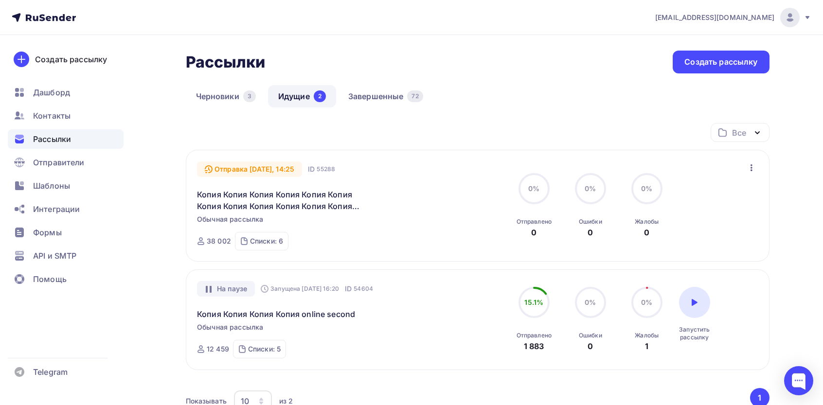
click at [79, 63] on div "Создать рассылку" at bounding box center [71, 59] width 72 height 12
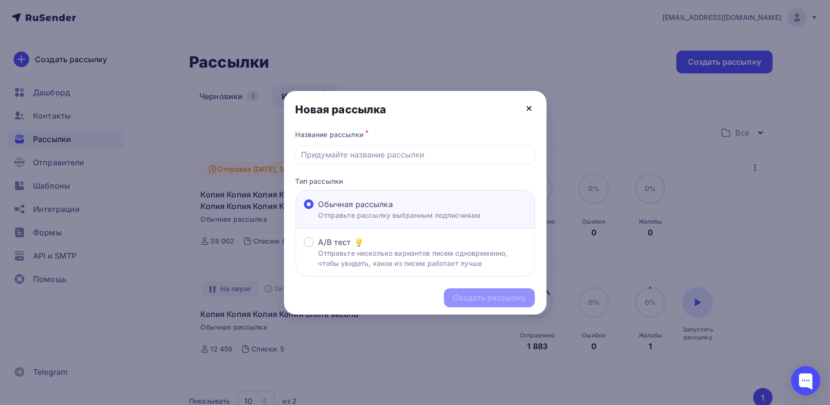
drag, startPoint x: 528, startPoint y: 106, endPoint x: 520, endPoint y: 106, distance: 8.8
click at [528, 107] on icon at bounding box center [529, 109] width 12 height 12
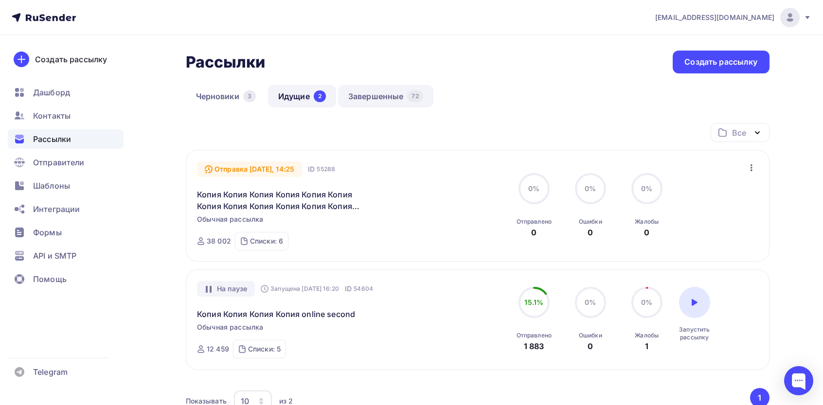
click at [373, 100] on link "Завершенные 72" at bounding box center [385, 96] width 95 height 22
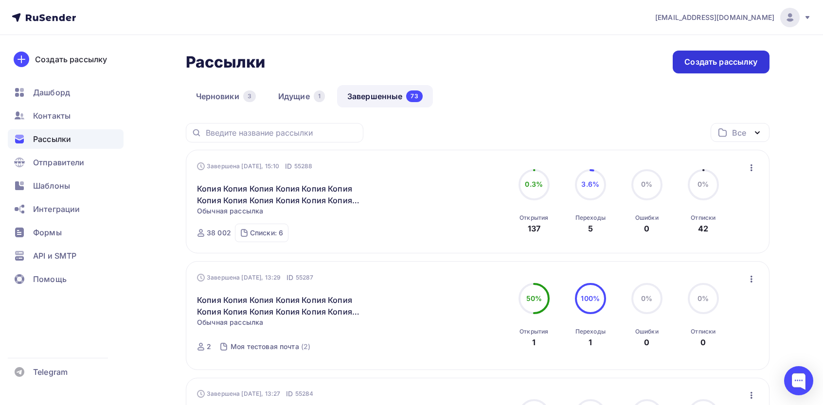
click at [706, 61] on div "Создать рассылку" at bounding box center [720, 61] width 73 height 11
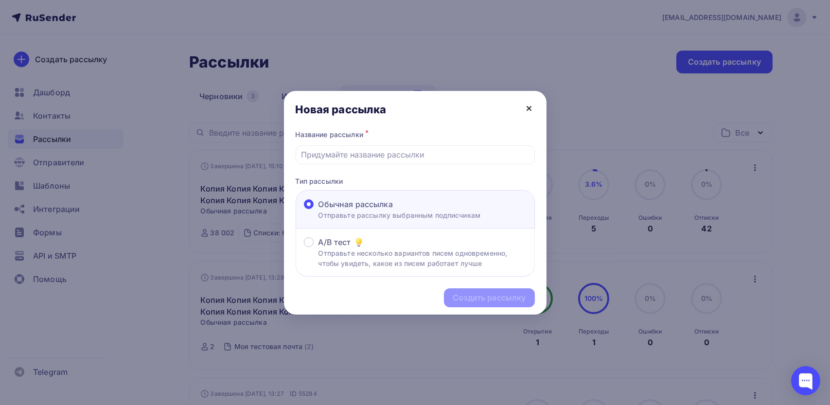
click at [524, 109] on icon at bounding box center [529, 109] width 12 height 12
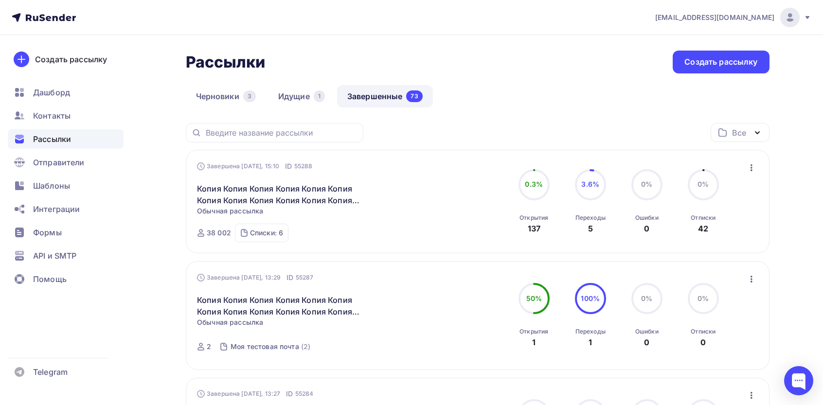
click at [748, 166] on icon "button" at bounding box center [751, 168] width 12 height 12
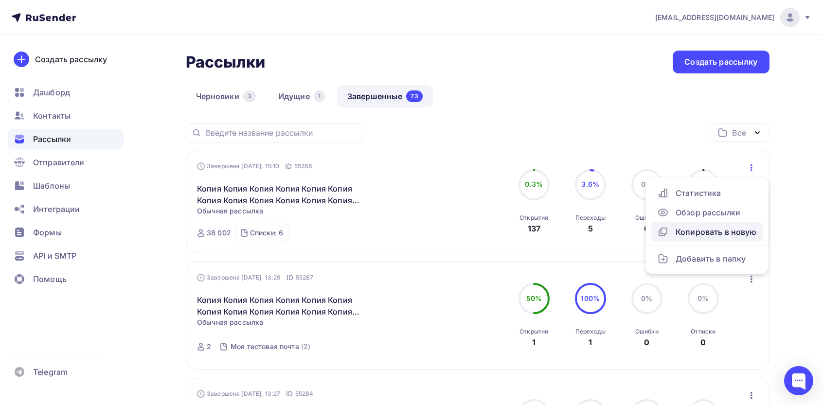
click at [696, 226] on link "Копировать в новую" at bounding box center [706, 231] width 111 height 19
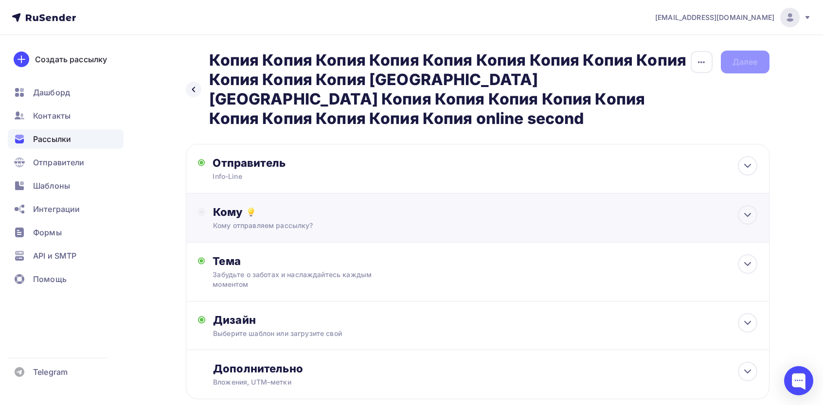
click at [264, 205] on div "Кому" at bounding box center [485, 212] width 544 height 14
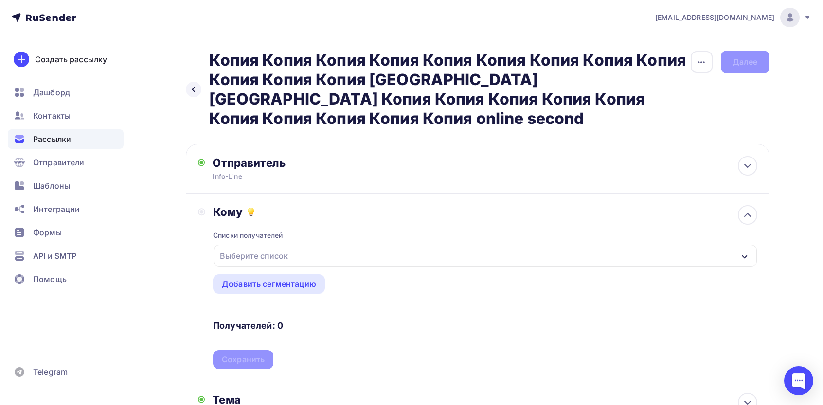
click at [261, 245] on div "Выберите список" at bounding box center [484, 256] width 543 height 22
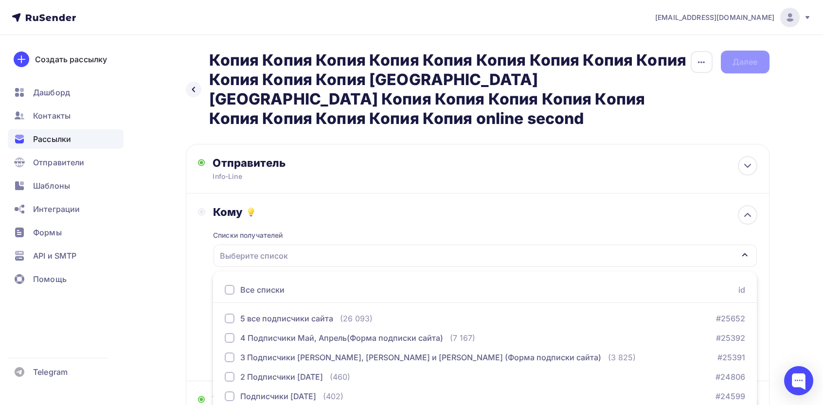
scroll to position [42, 0]
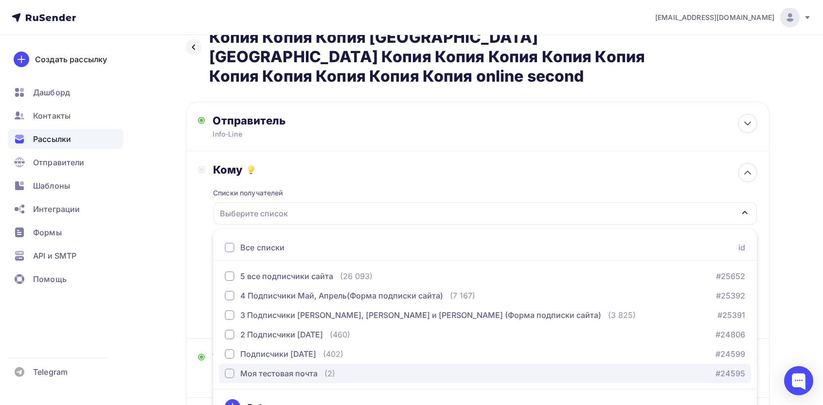
click at [254, 364] on button "Моя тестовая почта (2) #24595" at bounding box center [485, 373] width 532 height 19
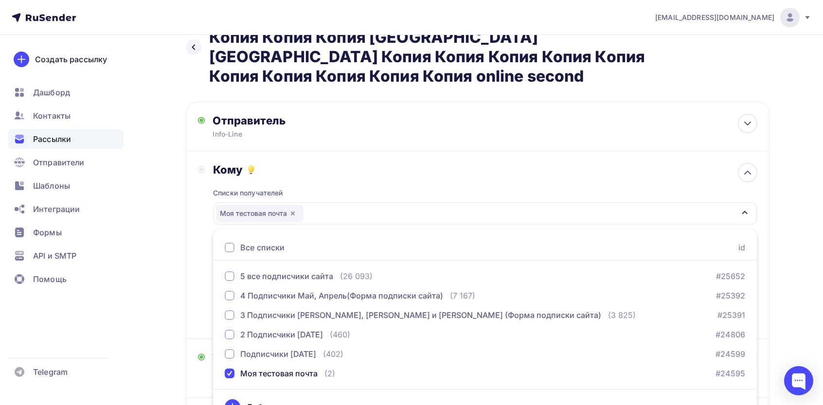
click at [174, 279] on div "Назад Копия Копия Копия Копия Копия Копия Копия Копия Копия Копия Копия Копия К…" at bounding box center [411, 275] width 797 height 565
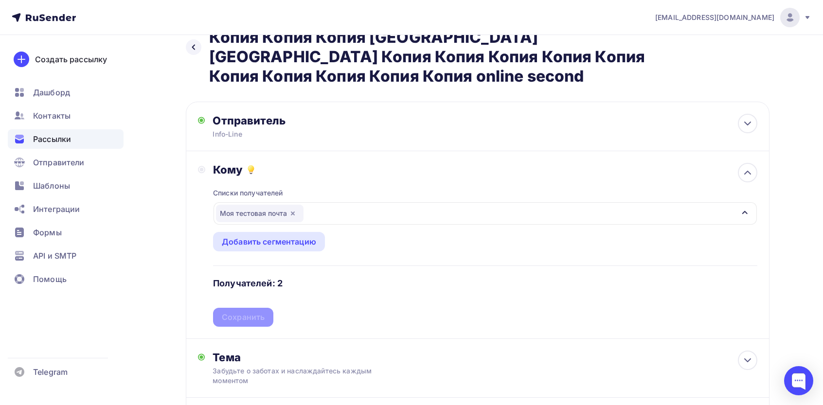
click at [246, 297] on div "Списки получателей Моя тестовая почта Все списки id 5 все подписчики сайта (26 …" at bounding box center [485, 251] width 544 height 150
click at [246, 312] on div "Сохранить" at bounding box center [243, 317] width 43 height 11
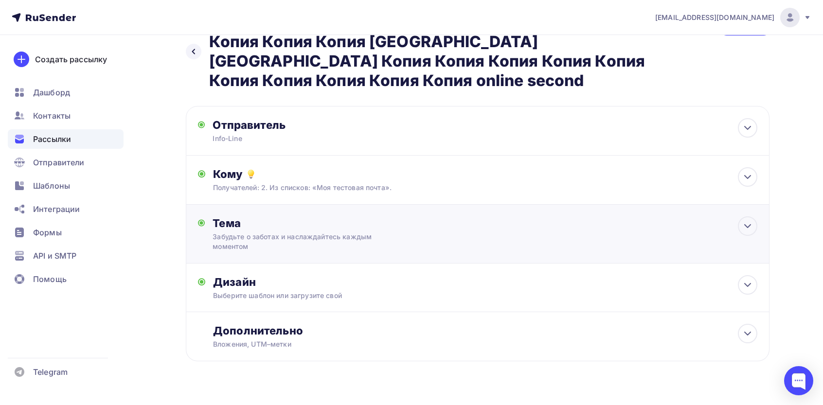
click at [266, 216] on div "Тема" at bounding box center [308, 223] width 192 height 14
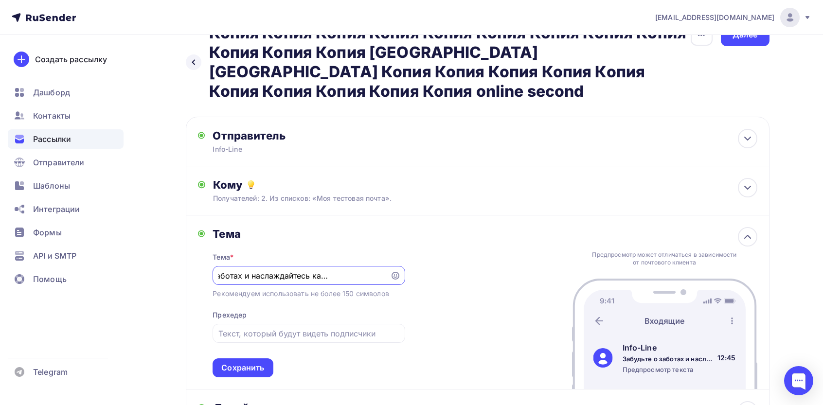
scroll to position [154, 0]
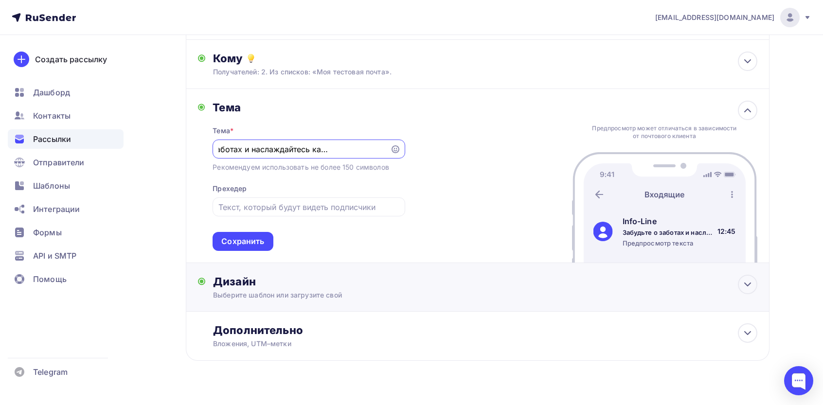
click at [286, 290] on div "Выберите шаблон или загрузите свой" at bounding box center [458, 295] width 490 height 10
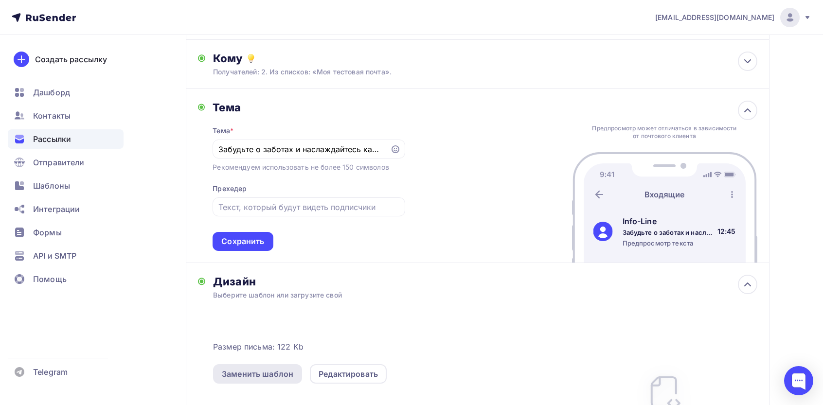
click at [262, 368] on div "Заменить шаблон" at bounding box center [257, 374] width 71 height 12
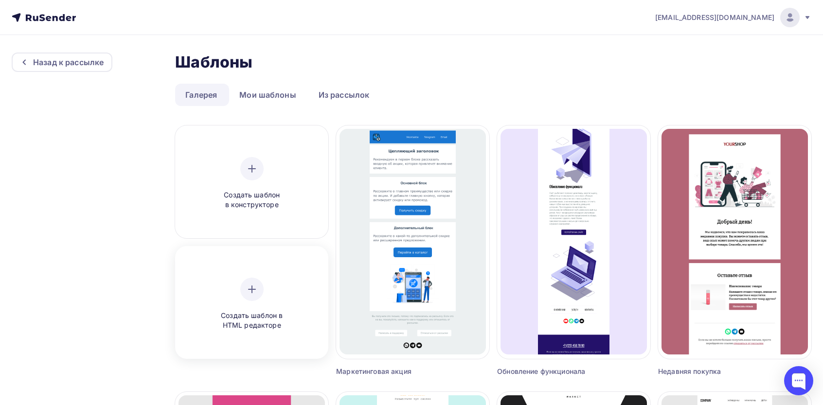
click at [246, 294] on icon at bounding box center [252, 289] width 12 height 12
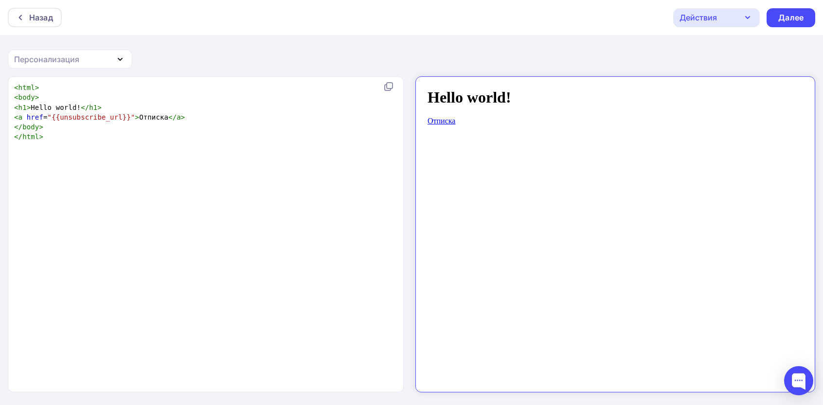
scroll to position [3, 0]
click at [304, 193] on div "xxxxxxxxxx < html > < body > < h1 > Hello world! </ h1 > < a href = "{{unsubscr…" at bounding box center [215, 247] width 407 height 332
type textarea "<html> <body> <h1>Hello world!</h1> <a href="{{unsubscribe_url}}">Отписка</a> <…"
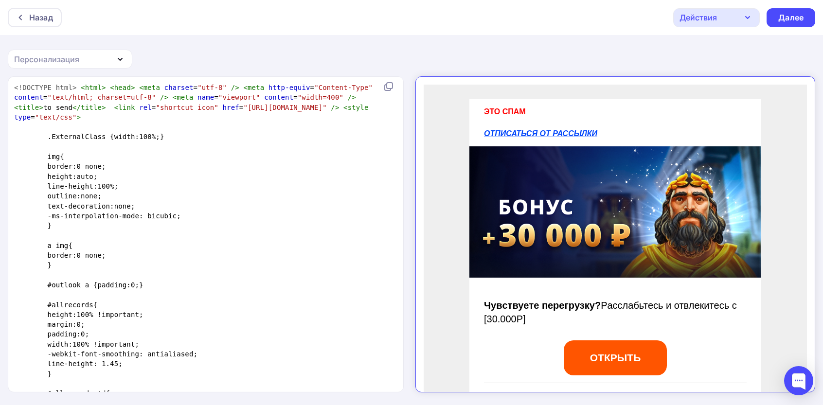
scroll to position [1897, 0]
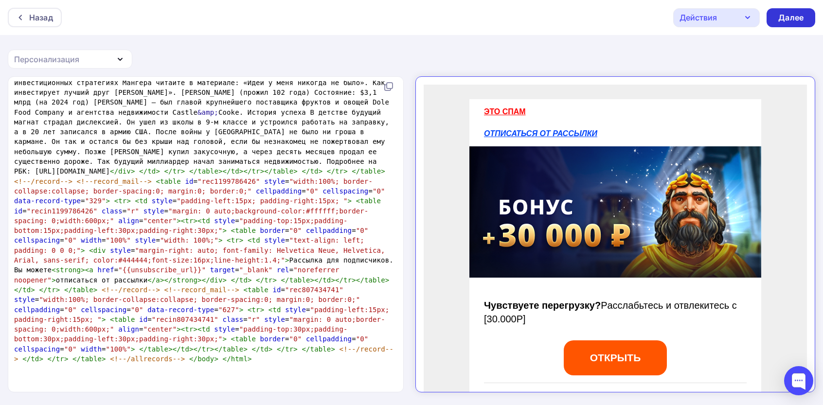
click at [789, 15] on div "Далее" at bounding box center [790, 17] width 25 height 11
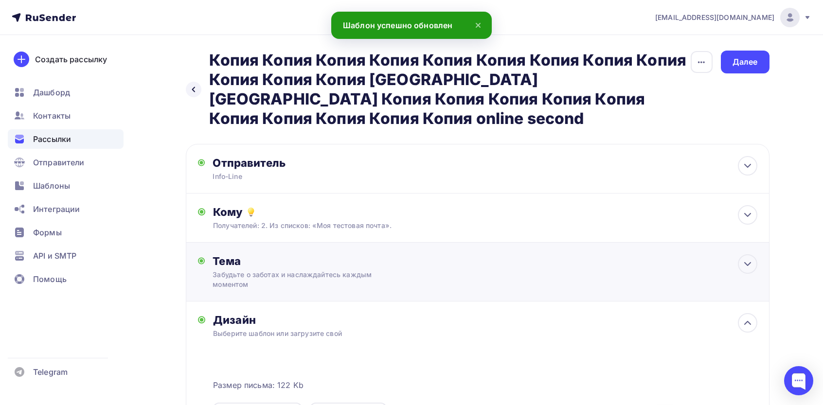
click at [281, 270] on div "Забудьте о заботах и наслаждайтесь каждым моментом" at bounding box center [298, 279] width 173 height 19
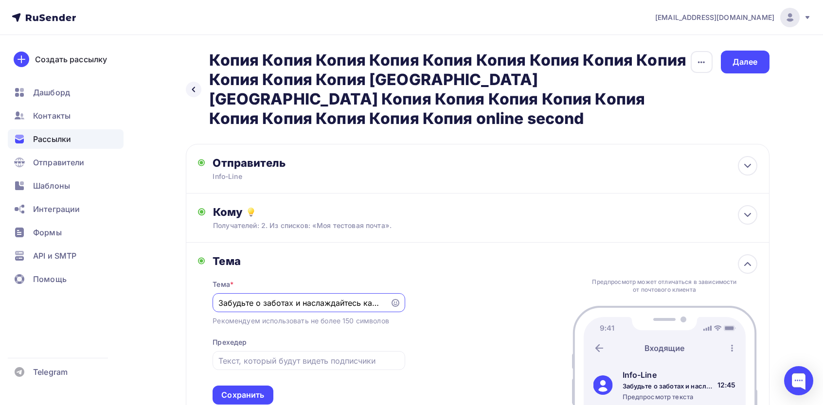
paste input "справлена ошибка. No Error"
type input "Исправлена ошибка. No Error"
click at [284, 351] on div at bounding box center [308, 360] width 192 height 19
click at [276, 353] on div "Тема * Исправлена ошибка. No Error Рекомендуем использовать не более 150 символ…" at bounding box center [308, 336] width 192 height 137
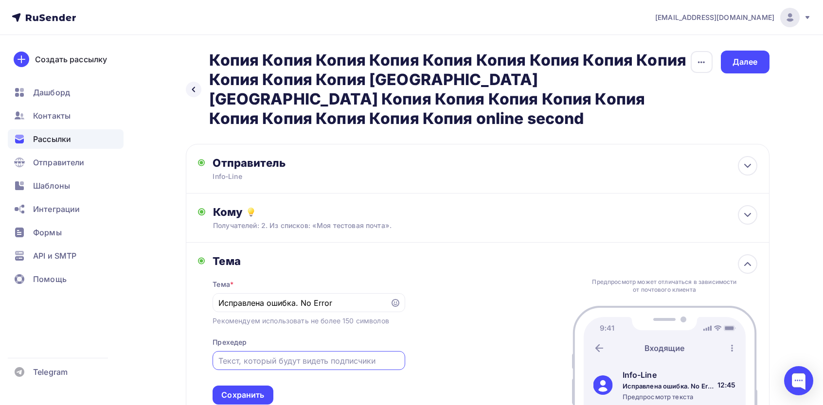
click at [286, 355] on input "text" at bounding box center [308, 361] width 181 height 12
paste input "{{Email}} Ваш email пополнен"
paste input "e"
type input "{{email}} Ваш email пополнен"
click at [264, 386] on div "Сохранить" at bounding box center [242, 395] width 60 height 19
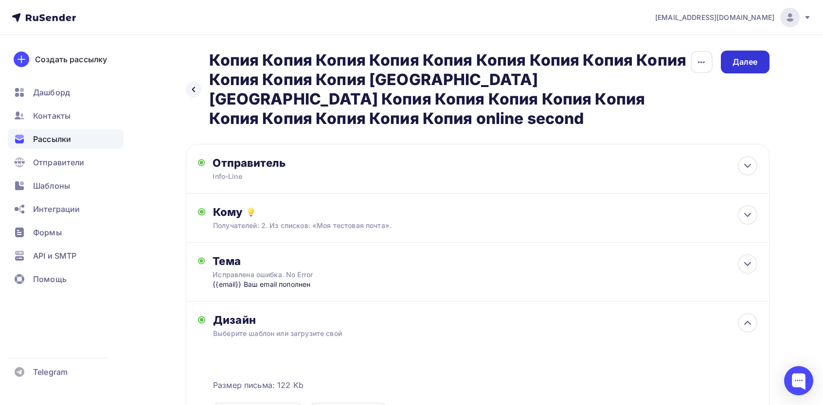
click at [746, 61] on div "Далее" at bounding box center [744, 61] width 25 height 11
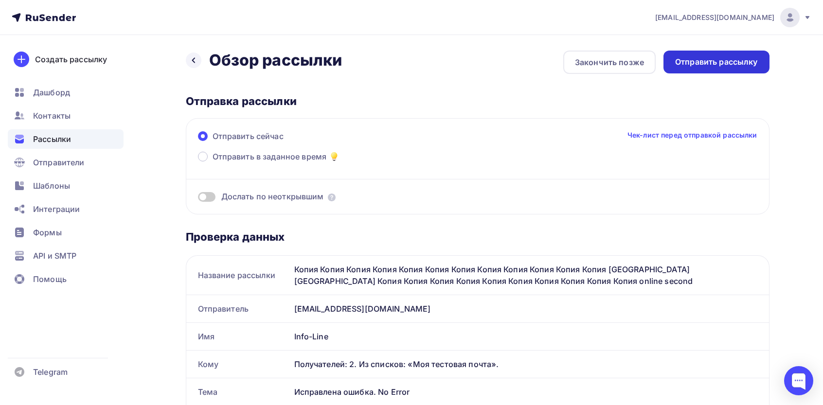
click at [706, 63] on div "Отправить рассылку" at bounding box center [716, 61] width 83 height 11
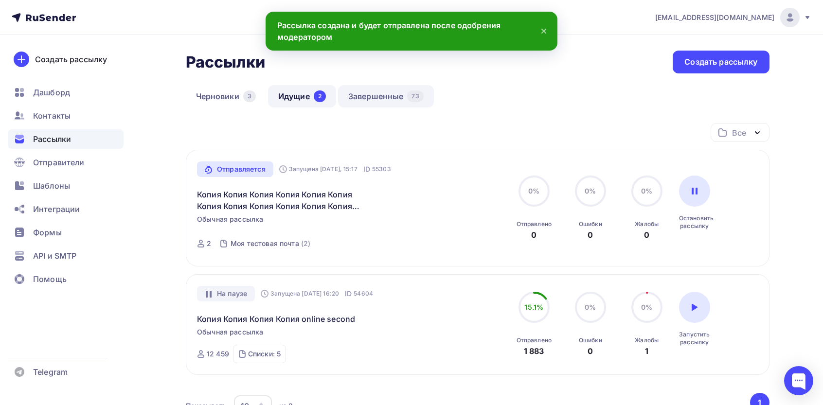
click at [406, 90] on link "Завершенные 73" at bounding box center [386, 96] width 96 height 22
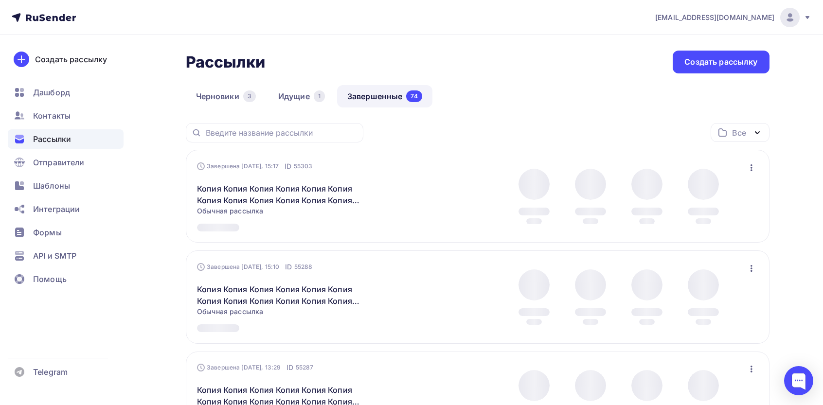
click at [764, 168] on div "Завершена [DATE], 15:17 ID 55303 Копия Копия Копия Копия Копия Копия Копия Копи…" at bounding box center [477, 196] width 583 height 93
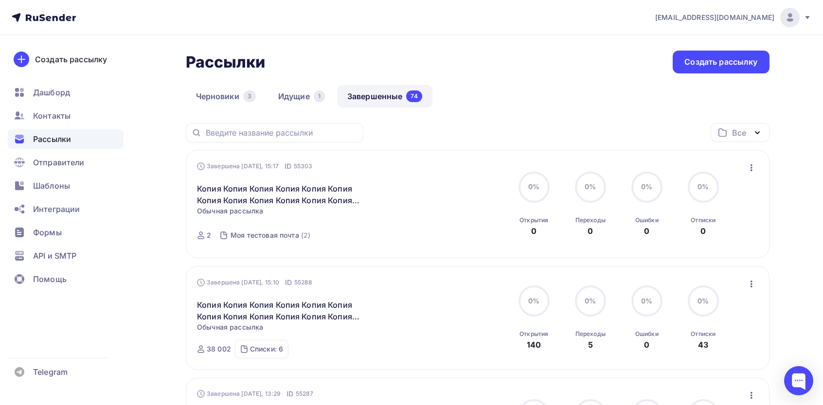
click at [753, 167] on icon "button" at bounding box center [751, 168] width 12 height 12
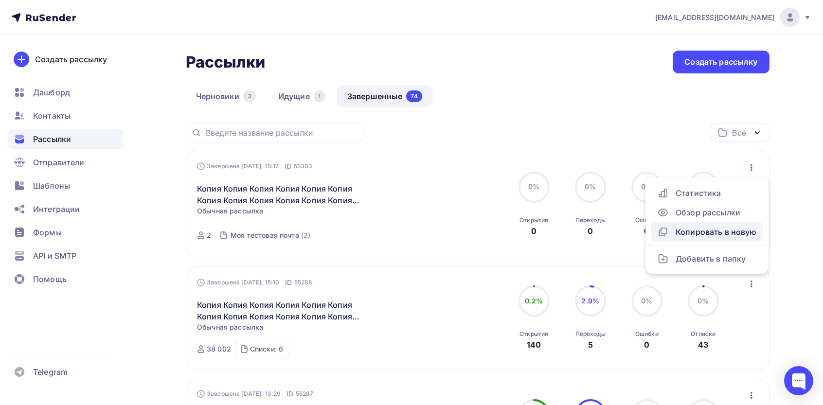
click at [692, 232] on div "Копировать в новую" at bounding box center [707, 232] width 100 height 12
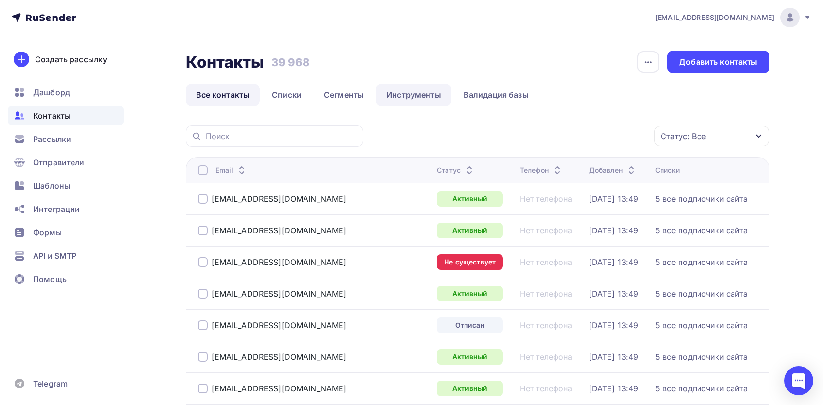
click at [440, 99] on link "Инструменты" at bounding box center [413, 95] width 75 height 22
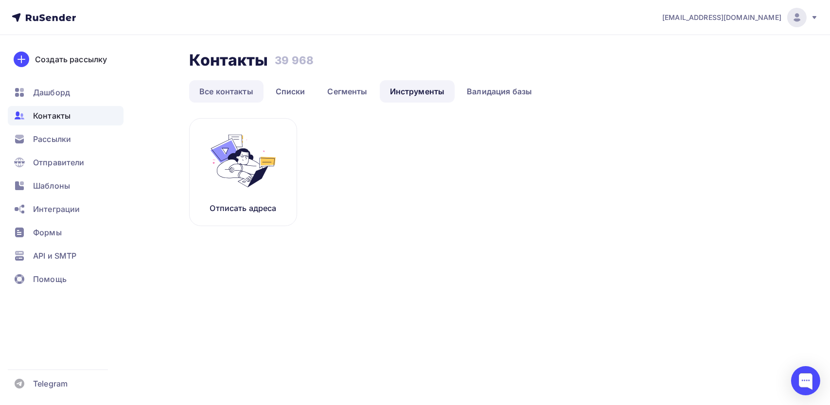
click at [229, 92] on link "Все контакты" at bounding box center [226, 91] width 74 height 22
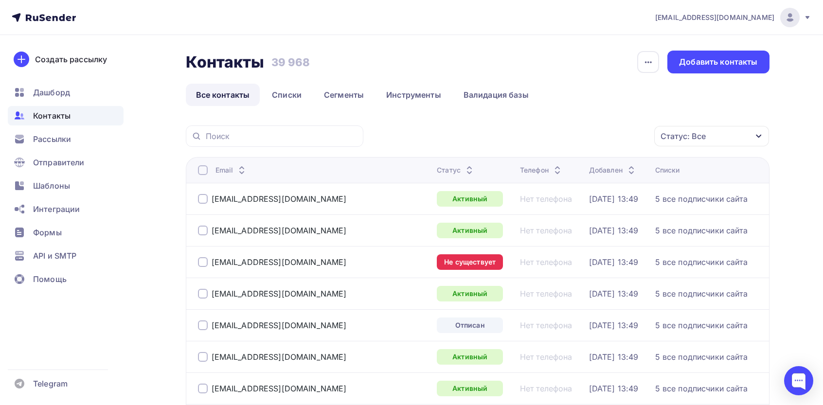
click at [688, 135] on div "Статус: Все" at bounding box center [682, 136] width 45 height 12
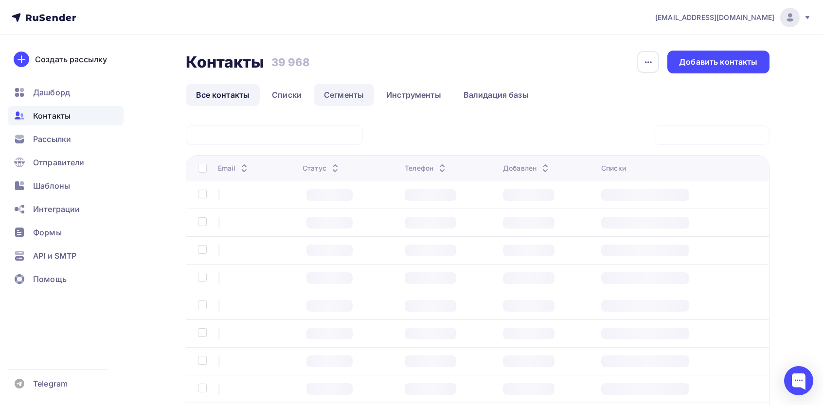
click at [339, 92] on link "Сегменты" at bounding box center [344, 95] width 60 height 22
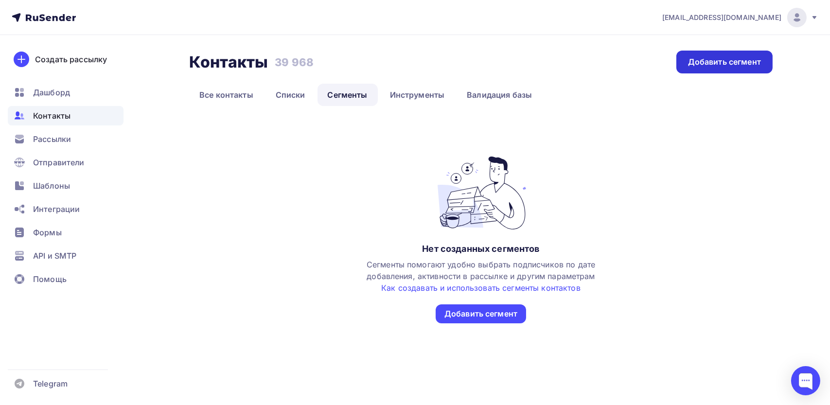
click at [706, 60] on div "Добавить сегмент" at bounding box center [724, 61] width 73 height 11
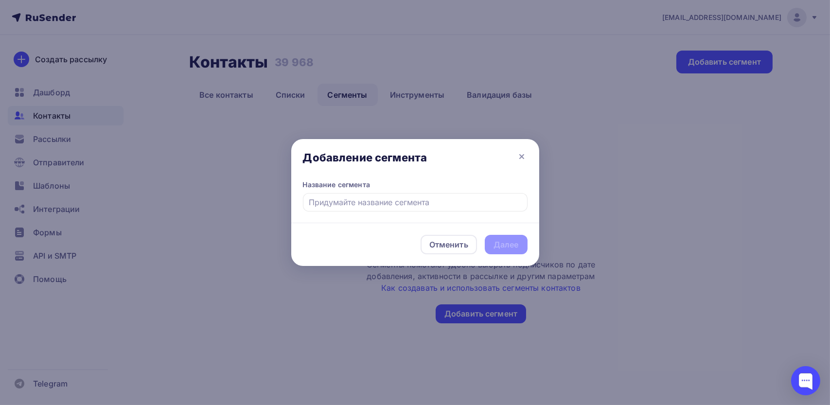
click at [376, 200] on input "text" at bounding box center [415, 202] width 225 height 18
type input "читатели"
click at [505, 240] on div "Далее" at bounding box center [505, 244] width 25 height 11
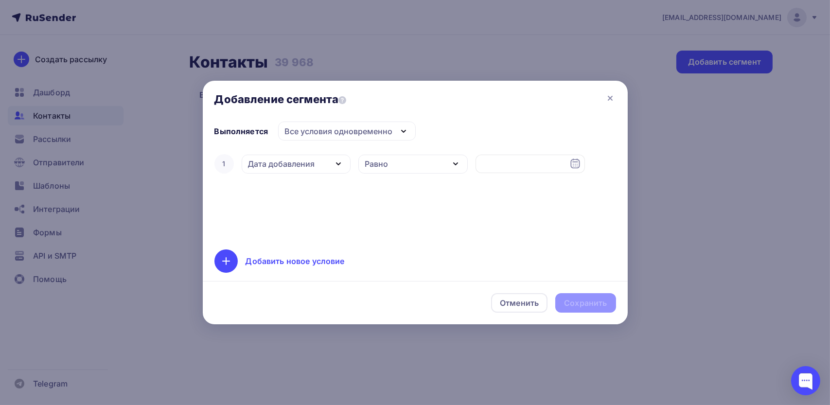
click at [307, 168] on div "Дата добавления" at bounding box center [281, 164] width 67 height 12
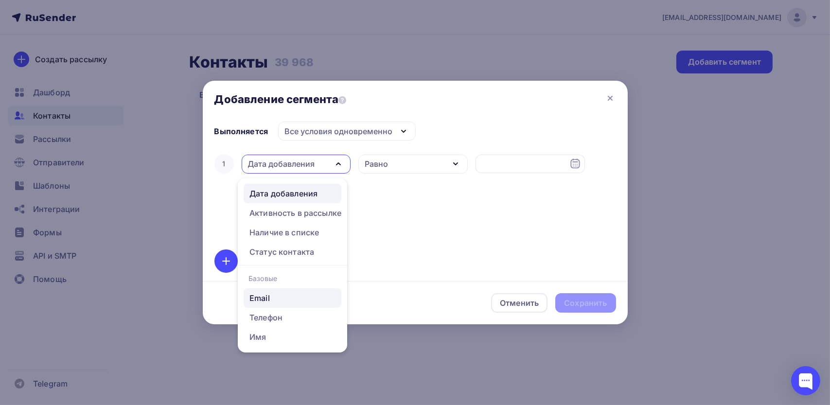
click at [275, 306] on link "Email" at bounding box center [293, 297] width 98 height 19
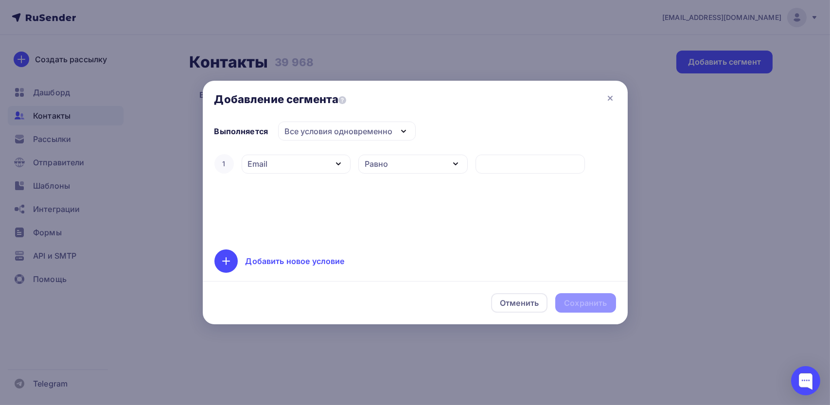
click at [397, 176] on div "1 Email Дата добавления Активность в рассылке Наличие в списке Статус контакта …" at bounding box center [415, 195] width 402 height 86
click at [397, 158] on div "Равно" at bounding box center [412, 164] width 109 height 19
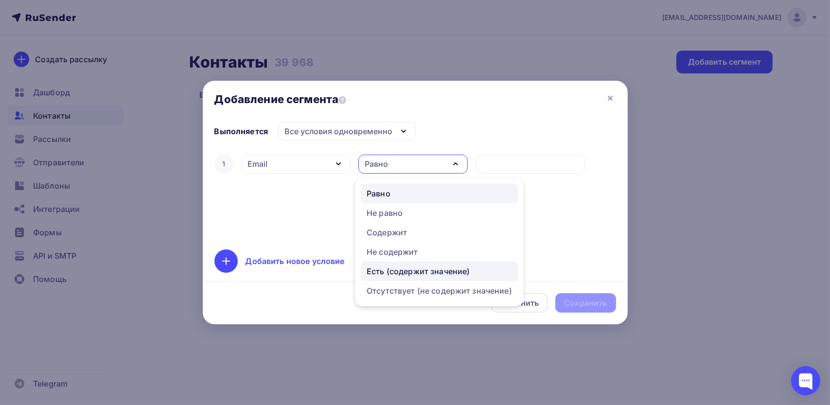
click at [399, 272] on div "Есть (содержит значение)" at bounding box center [418, 271] width 103 height 12
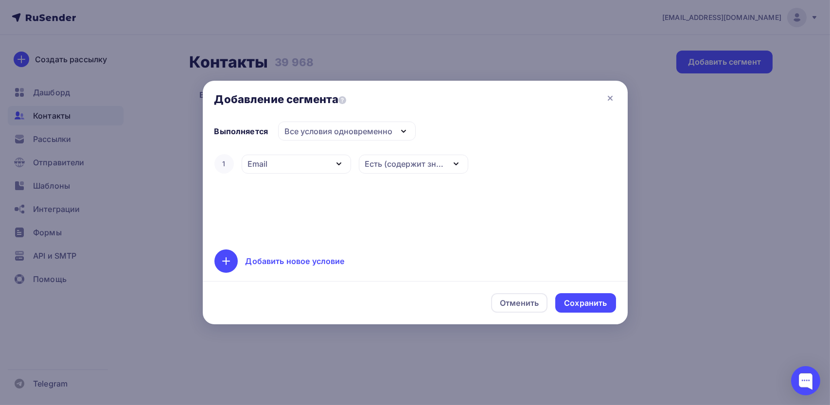
click at [488, 170] on div "1 Email Дата добавления Активность в рассылке Наличие в списке Статус контакта …" at bounding box center [415, 163] width 402 height 23
click at [362, 137] on div "Все условия одновременно" at bounding box center [338, 131] width 108 height 12
click at [493, 158] on div "1 Email Дата добавления Активность в рассылке Наличие в списке Статус контакта …" at bounding box center [415, 163] width 402 height 23
click at [290, 167] on div "Email" at bounding box center [296, 164] width 109 height 19
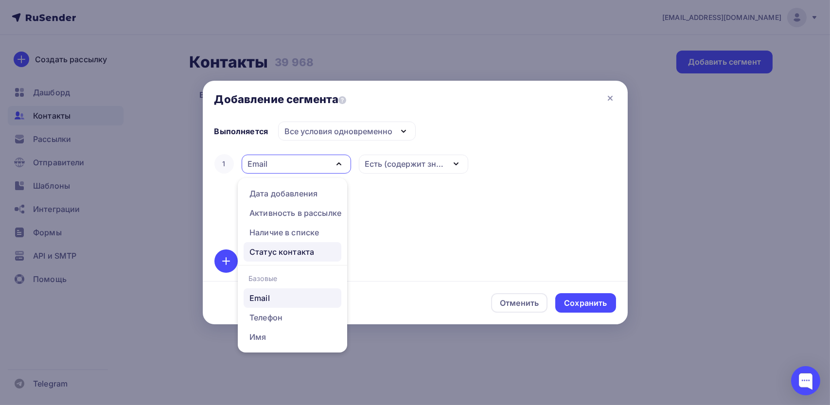
click at [306, 250] on div "Статус контакта" at bounding box center [281, 252] width 65 height 12
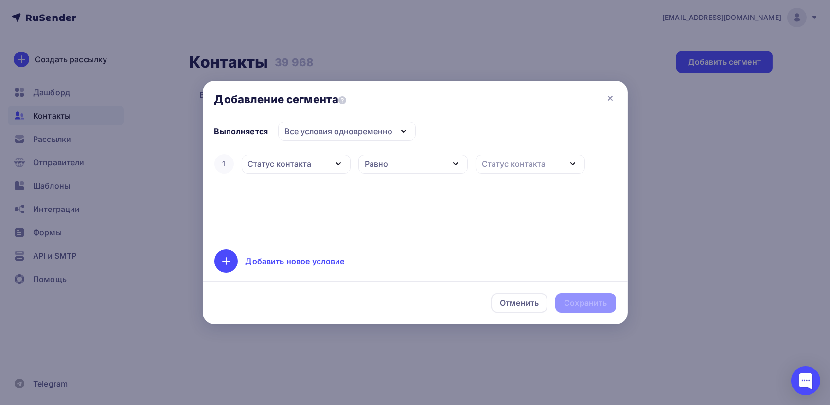
click at [414, 148] on div "Выполняется Все условия одновременно Все условия одновременно Хотя бы одно из у…" at bounding box center [415, 198] width 425 height 153
click at [405, 167] on div "Равно" at bounding box center [412, 164] width 109 height 19
click at [545, 153] on div "1 Статус контакта Дата добавления Активность в рассылке Наличие в списке Статус…" at bounding box center [415, 163] width 402 height 23
click at [520, 172] on div "Статус контакта" at bounding box center [529, 164] width 109 height 19
click at [406, 175] on div "1 Статус контакта Дата добавления Активность в рассылке Наличие в списке Статус…" at bounding box center [415, 163] width 402 height 23
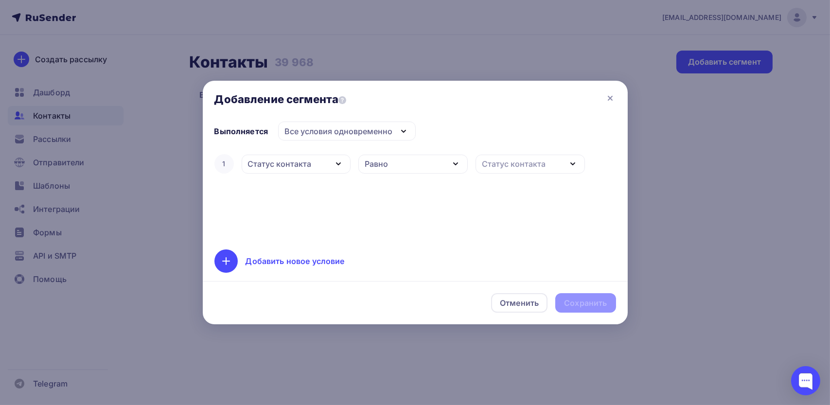
click at [277, 160] on div "Статус контакта" at bounding box center [280, 164] width 64 height 12
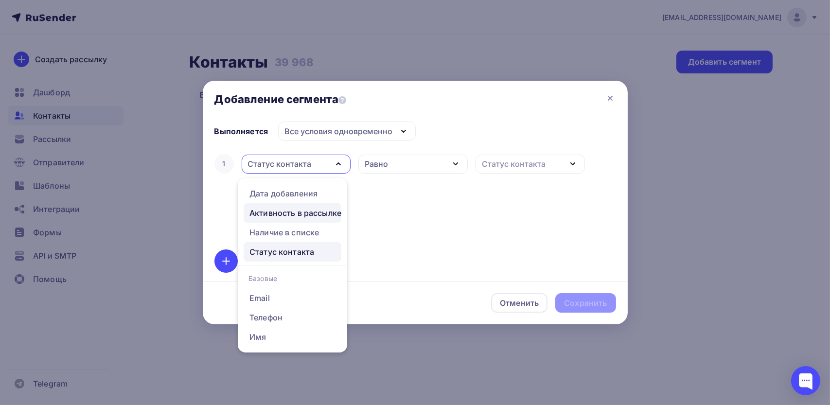
click at [298, 216] on div "Активность в рассылке" at bounding box center [295, 213] width 92 height 12
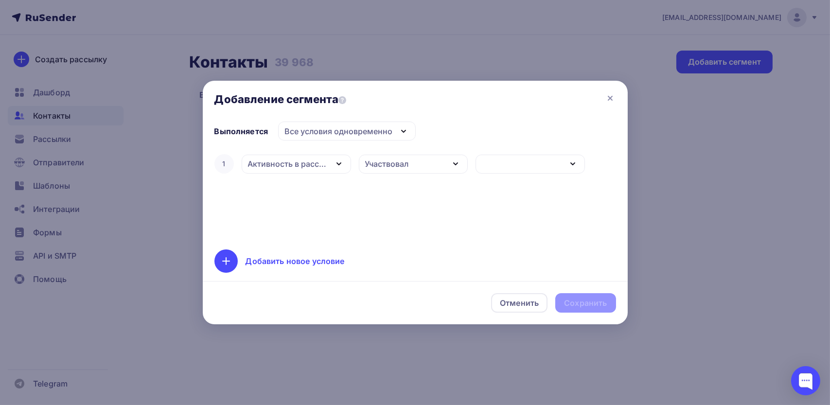
click at [389, 170] on div "Участвовал" at bounding box center [413, 164] width 109 height 19
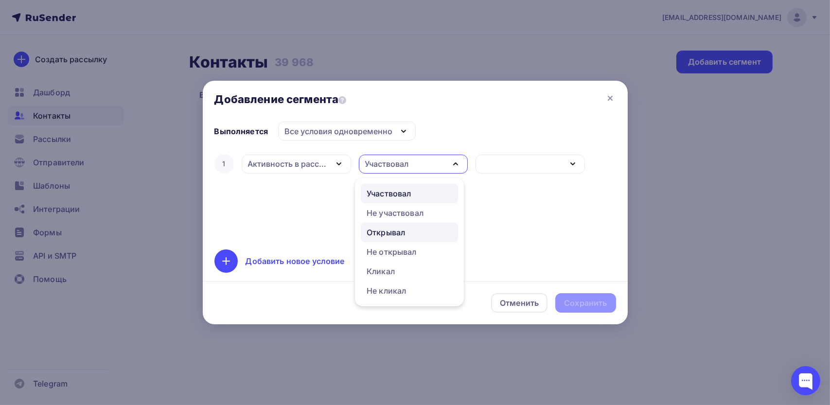
click at [403, 233] on div "Открывал" at bounding box center [386, 233] width 38 height 12
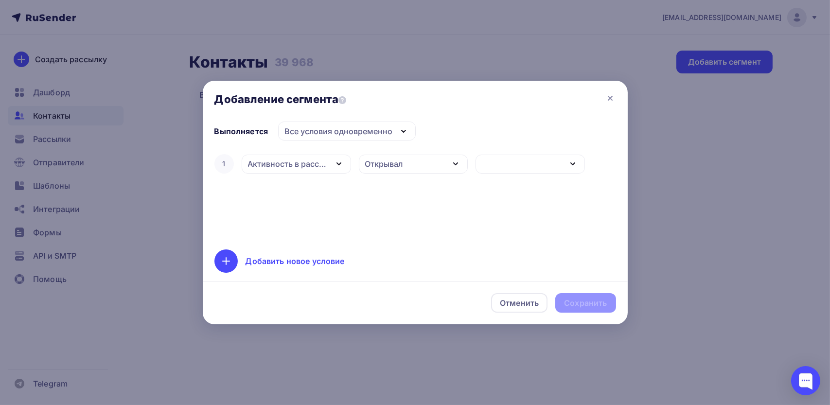
click at [499, 156] on div "button" at bounding box center [529, 164] width 109 height 19
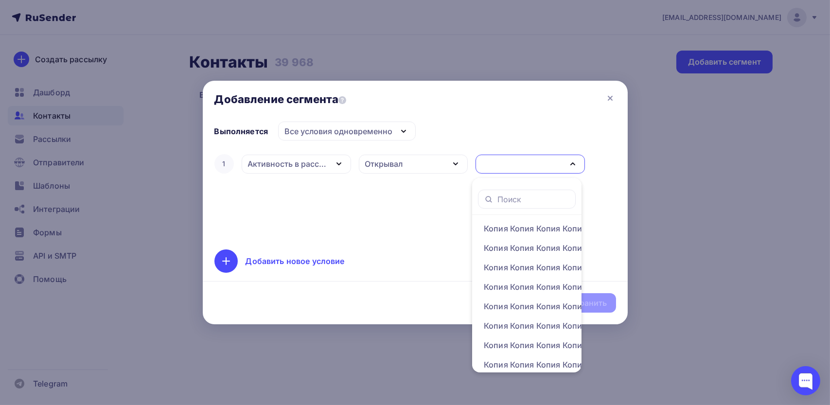
click at [432, 217] on div "1 Активность в рассылке Дата добавления Активность в рассылке Наличие в списке …" at bounding box center [415, 195] width 402 height 86
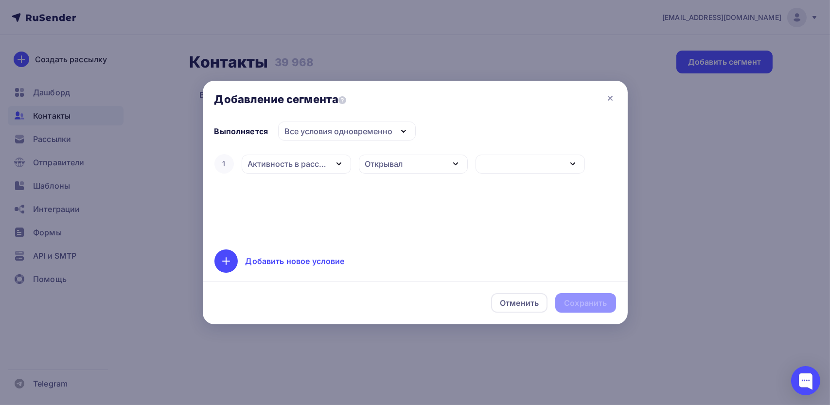
click at [325, 136] on div "Все условия одновременно" at bounding box center [338, 131] width 108 height 12
click at [485, 128] on div "Выполняется Все условия одновременно Все условия одновременно Хотя бы одно из у…" at bounding box center [415, 198] width 425 height 153
click at [286, 172] on div "Активность в рассылке" at bounding box center [296, 164] width 109 height 19
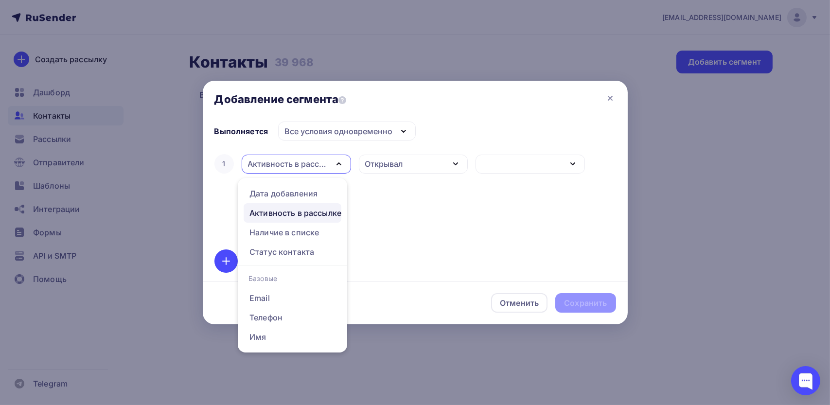
click at [468, 183] on div "1 Активность в рассылке Дата добавления Активность в рассылке Наличие в списке …" at bounding box center [415, 195] width 402 height 86
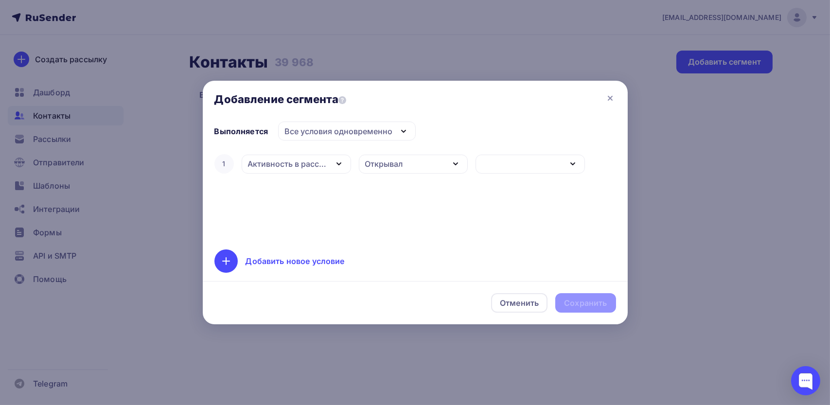
click at [414, 165] on div "Открывал" at bounding box center [413, 164] width 109 height 19
click at [524, 164] on div "button" at bounding box center [529, 164] width 109 height 19
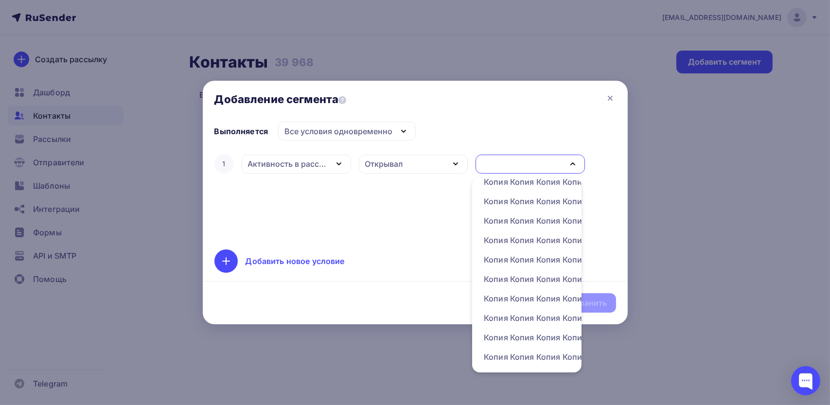
scroll to position [249, 65]
click at [642, 179] on div at bounding box center [415, 202] width 830 height 405
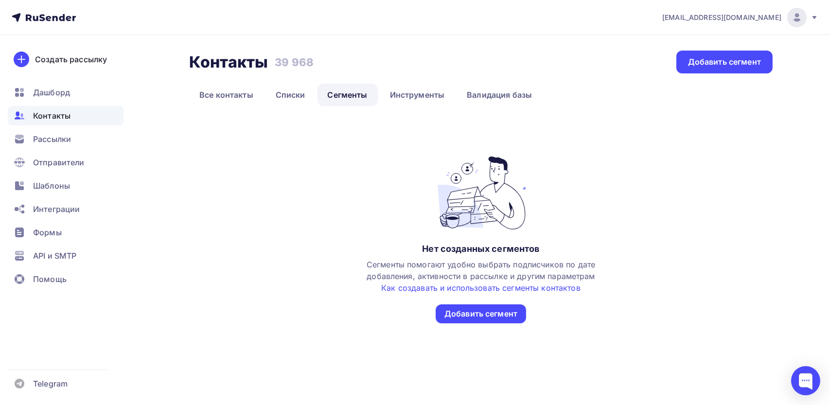
click at [450, 300] on div "Нет созданных сегментов Сегменты помогают удобно выбрать подписчиков по дате до…" at bounding box center [480, 240] width 241 height 167
click at [450, 312] on div "Добавить сегмент" at bounding box center [480, 313] width 73 height 11
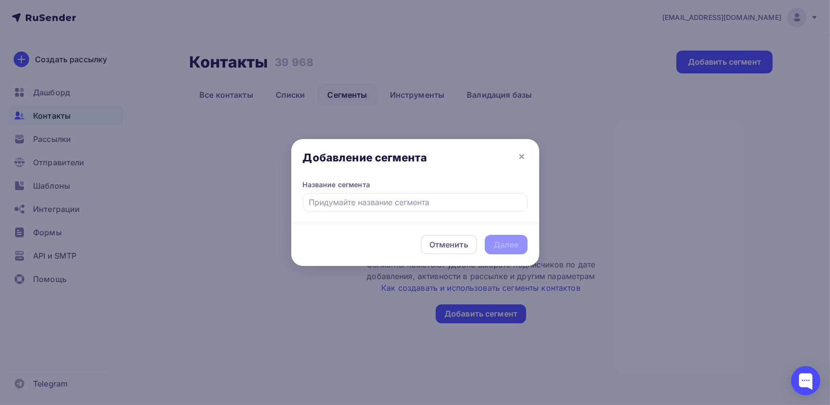
click at [377, 210] on input "text" at bounding box center [415, 202] width 225 height 18
click at [421, 214] on span "Название сегмента" at bounding box center [415, 199] width 225 height 38
click at [419, 207] on input "text" at bounding box center [415, 202] width 225 height 18
type input "читатели"
click at [516, 247] on div "Далее" at bounding box center [505, 244] width 25 height 11
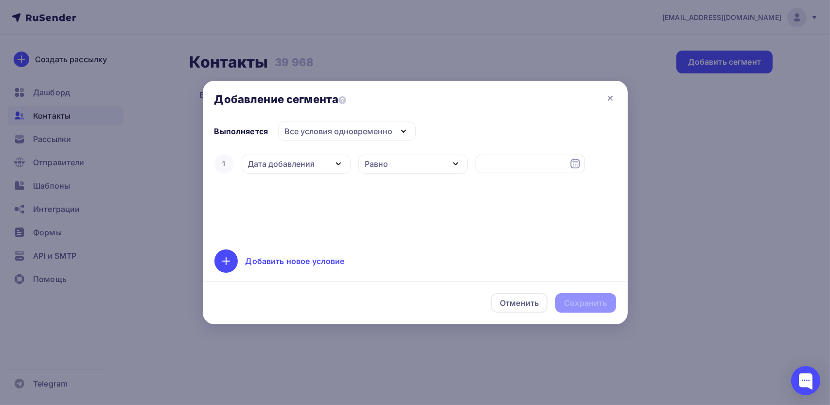
click at [299, 159] on div "Дата добавления" at bounding box center [281, 164] width 67 height 12
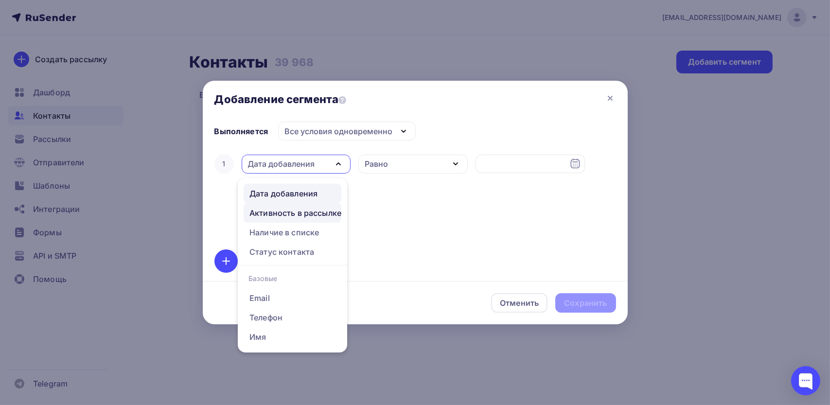
click at [298, 216] on div "Активность в рассылке" at bounding box center [295, 213] width 92 height 12
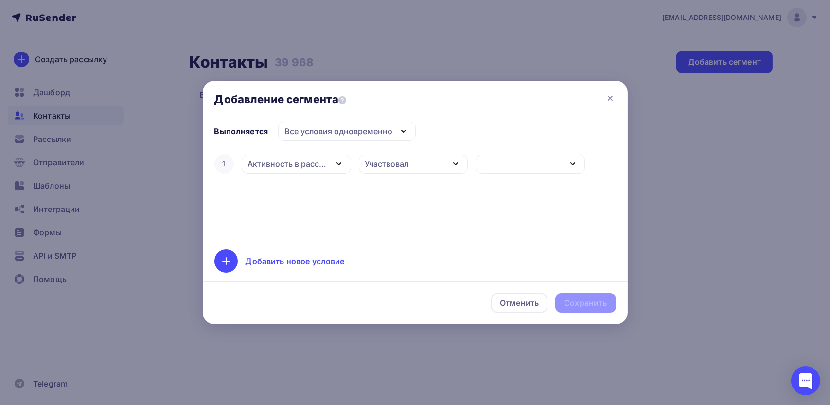
click at [378, 185] on div "1 Активность в рассылке Дата добавления Активность в рассылке Наличие в списке …" at bounding box center [415, 195] width 402 height 86
click at [389, 165] on div "Участвовал" at bounding box center [387, 164] width 44 height 12
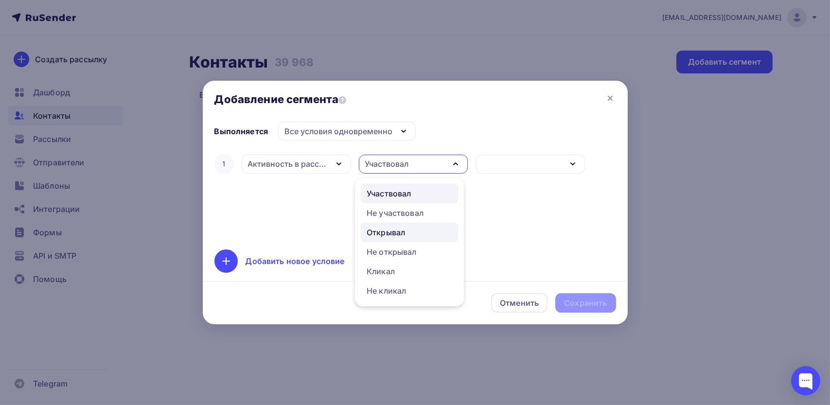
click at [395, 232] on div "Открывал" at bounding box center [386, 233] width 38 height 12
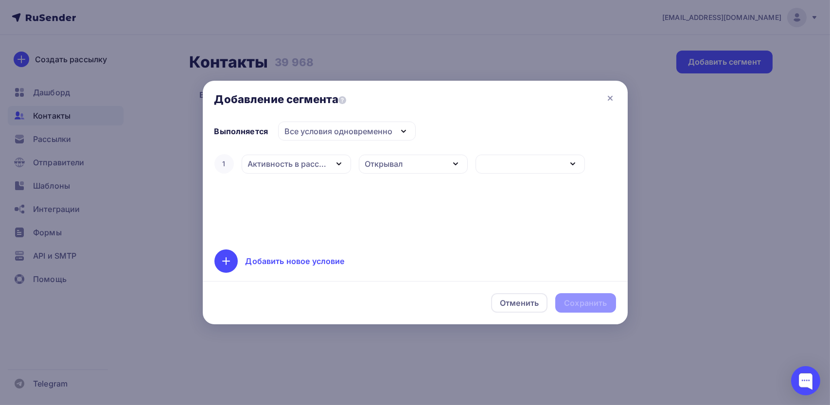
click at [483, 166] on div "button" at bounding box center [529, 164] width 109 height 19
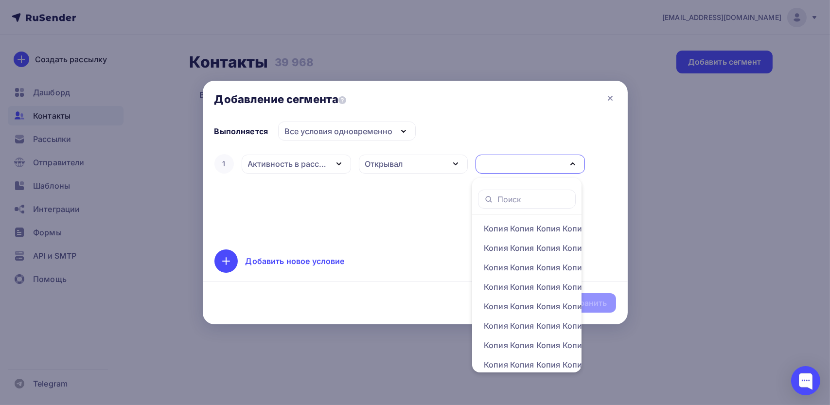
click at [600, 193] on div "1 Активность в рассылке Дата добавления Активность в рассылке Наличие в списке …" at bounding box center [415, 195] width 402 height 86
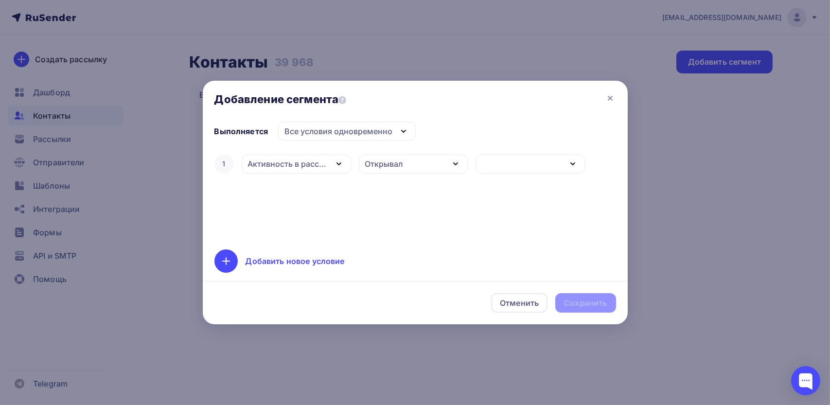
click at [540, 170] on div "button" at bounding box center [529, 164] width 109 height 19
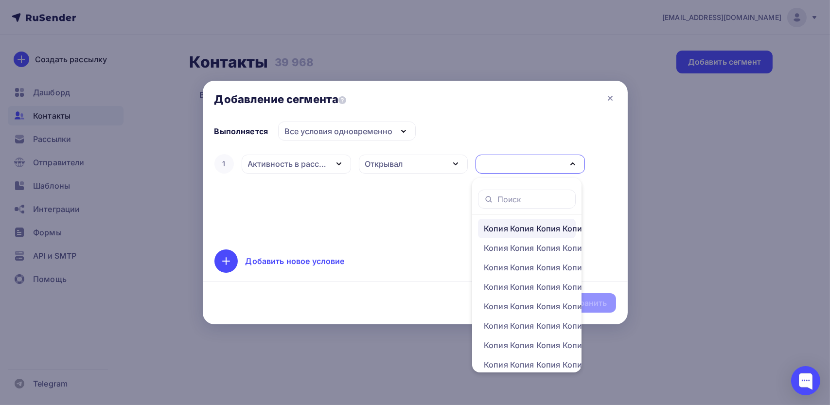
scroll to position [249, 0]
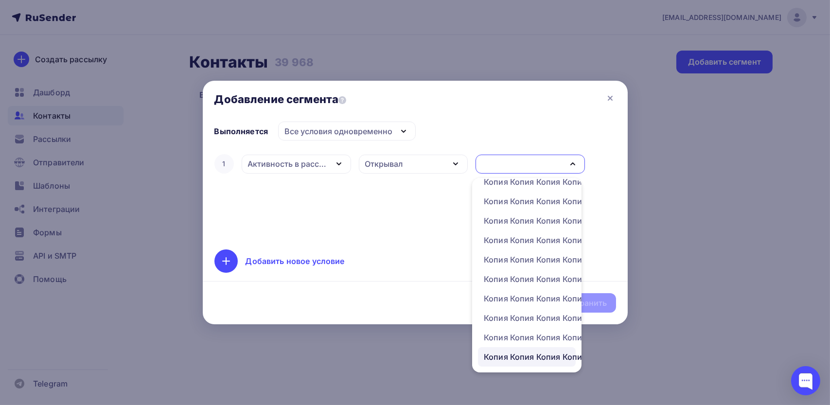
click at [507, 351] on div "Копия Копия Копия Копия Копия Копия Копия online second" at bounding box center [562, 357] width 156 height 12
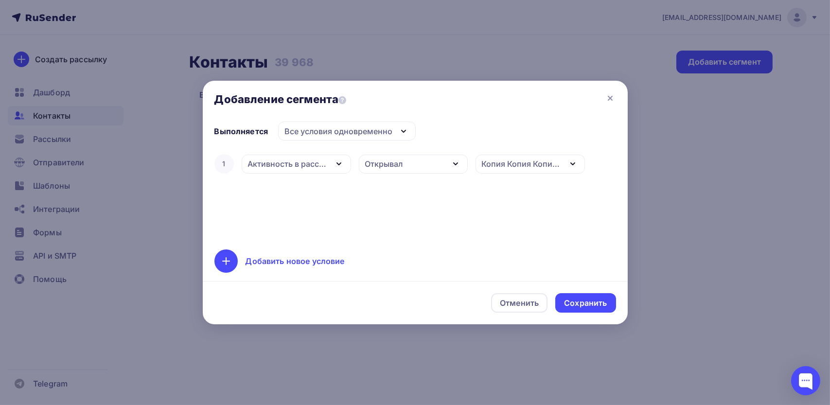
click at [528, 162] on div "Копия Копия Копия Копия Копия Копия Копия online second" at bounding box center [522, 164] width 80 height 12
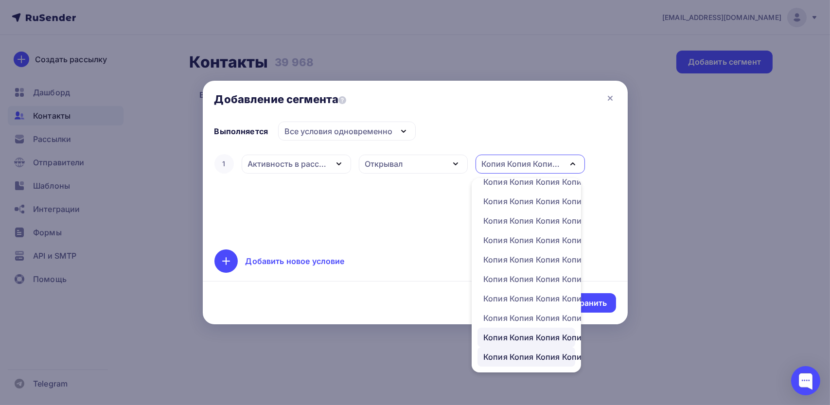
click at [510, 332] on div "Копия Копия Копия Копия Копия Копия Копия Копия online second" at bounding box center [561, 338] width 156 height 12
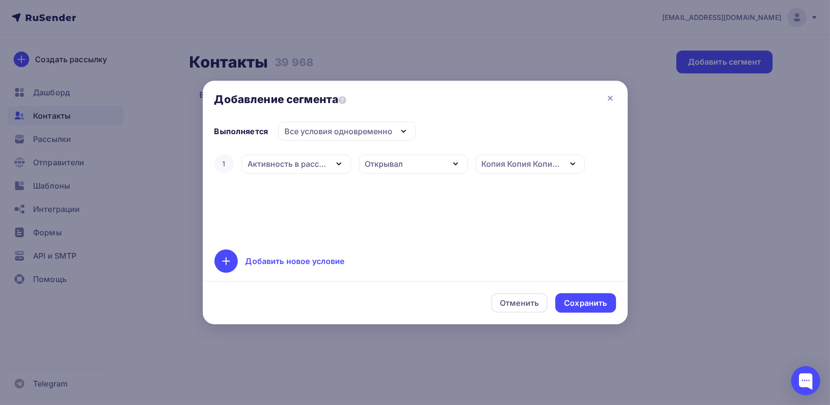
click at [519, 165] on div "Копия Копия Копия Копия Копия Копия Копия Копия online second" at bounding box center [522, 164] width 80 height 12
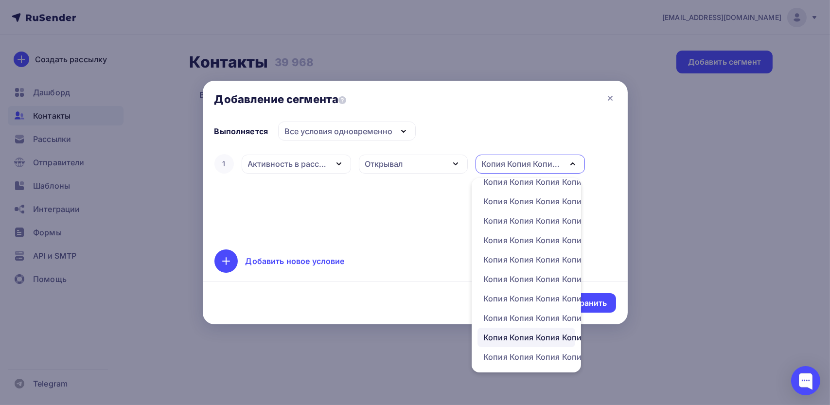
click at [369, 239] on div "Выполняется Все условия одновременно Все условия одновременно Хотя бы одно из у…" at bounding box center [415, 198] width 425 height 153
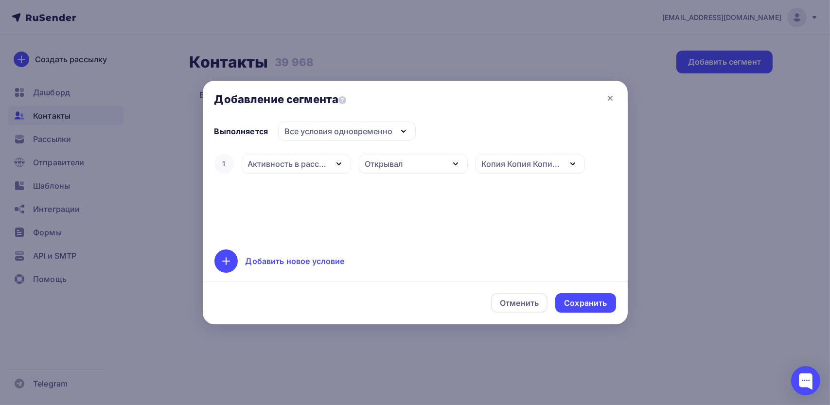
click at [536, 162] on div "Копия Копия Копия Копия Копия Копия Копия Копия online second" at bounding box center [522, 164] width 80 height 12
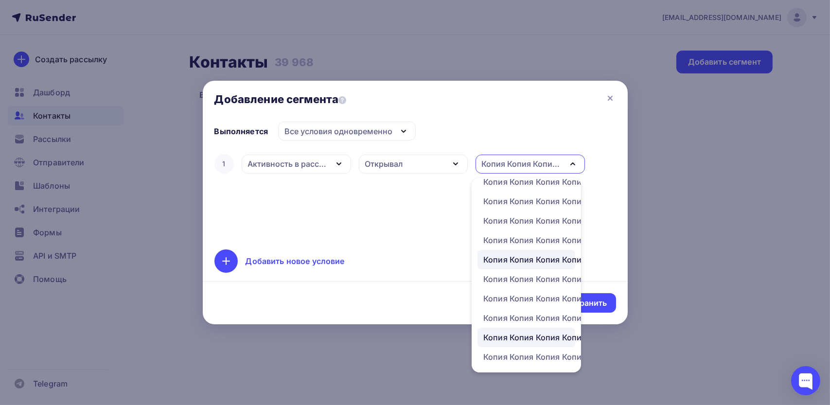
scroll to position [119, 0]
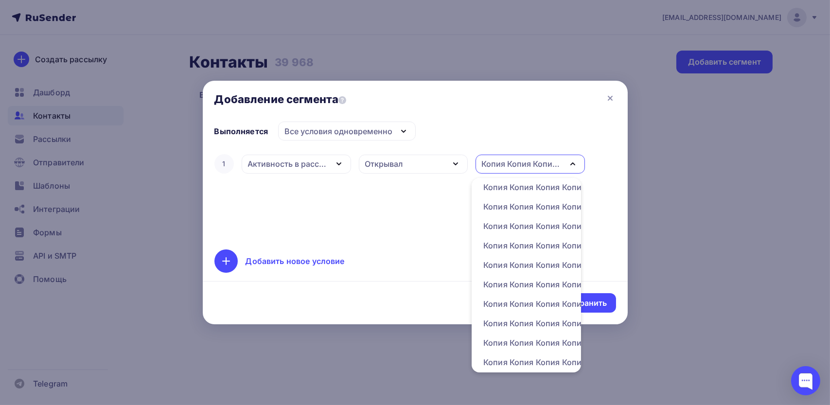
click at [392, 169] on div "Открывал" at bounding box center [384, 164] width 38 height 12
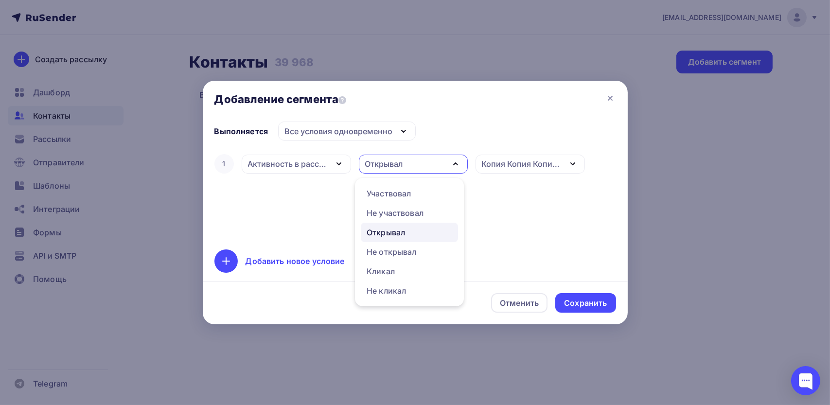
click at [340, 113] on div "Добавление сегмента" at bounding box center [415, 101] width 425 height 41
click at [337, 134] on div "Все условия одновременно" at bounding box center [338, 131] width 108 height 12
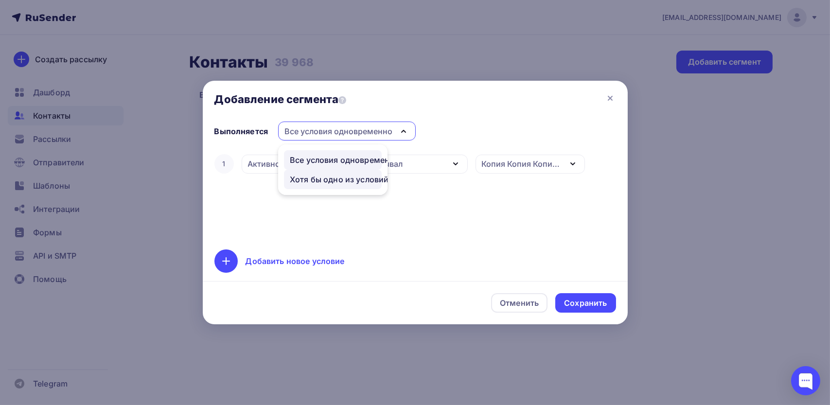
click at [344, 181] on div "Хотя бы одно из условий" at bounding box center [339, 180] width 99 height 12
click at [434, 181] on div "1 Активность в рассылке Дата добавления Активность в рассылке Наличие в списке …" at bounding box center [415, 195] width 402 height 86
click at [403, 161] on div "Открывал" at bounding box center [384, 164] width 38 height 12
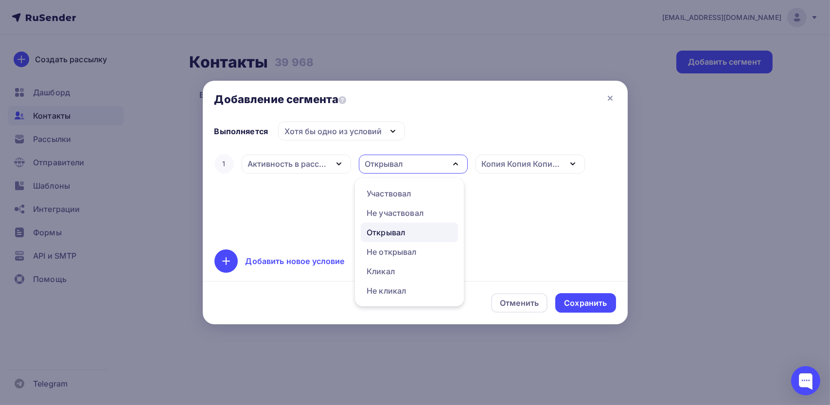
click at [325, 160] on div "Активность в рассылке" at bounding box center [288, 164] width 80 height 12
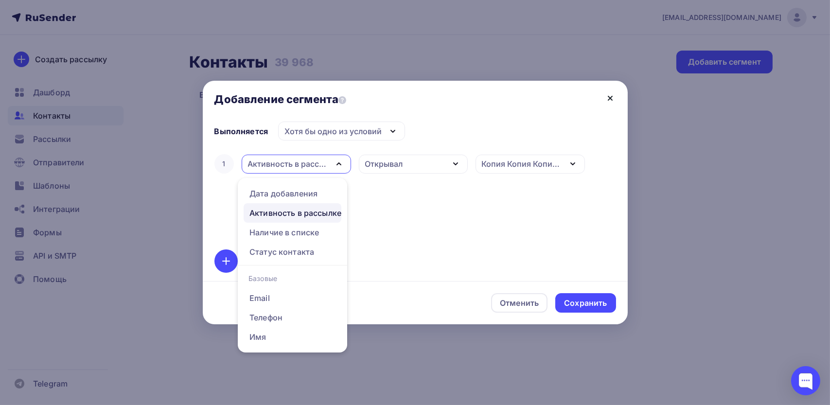
click at [610, 102] on icon at bounding box center [610, 98] width 12 height 12
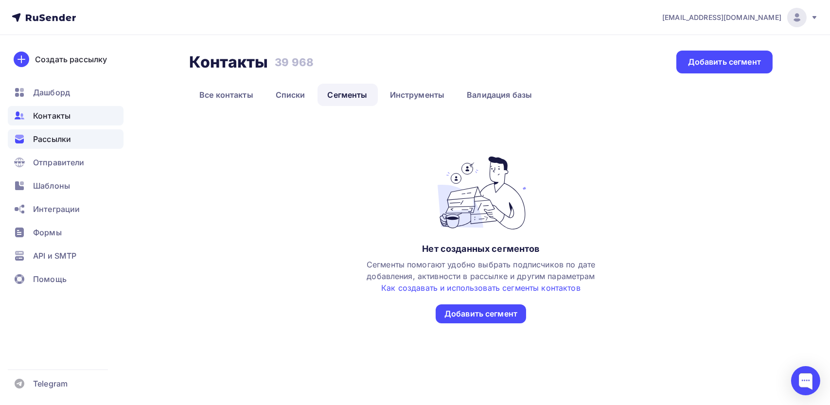
click at [60, 137] on span "Рассылки" at bounding box center [52, 139] width 38 height 12
